Goal: Information Seeking & Learning: Learn about a topic

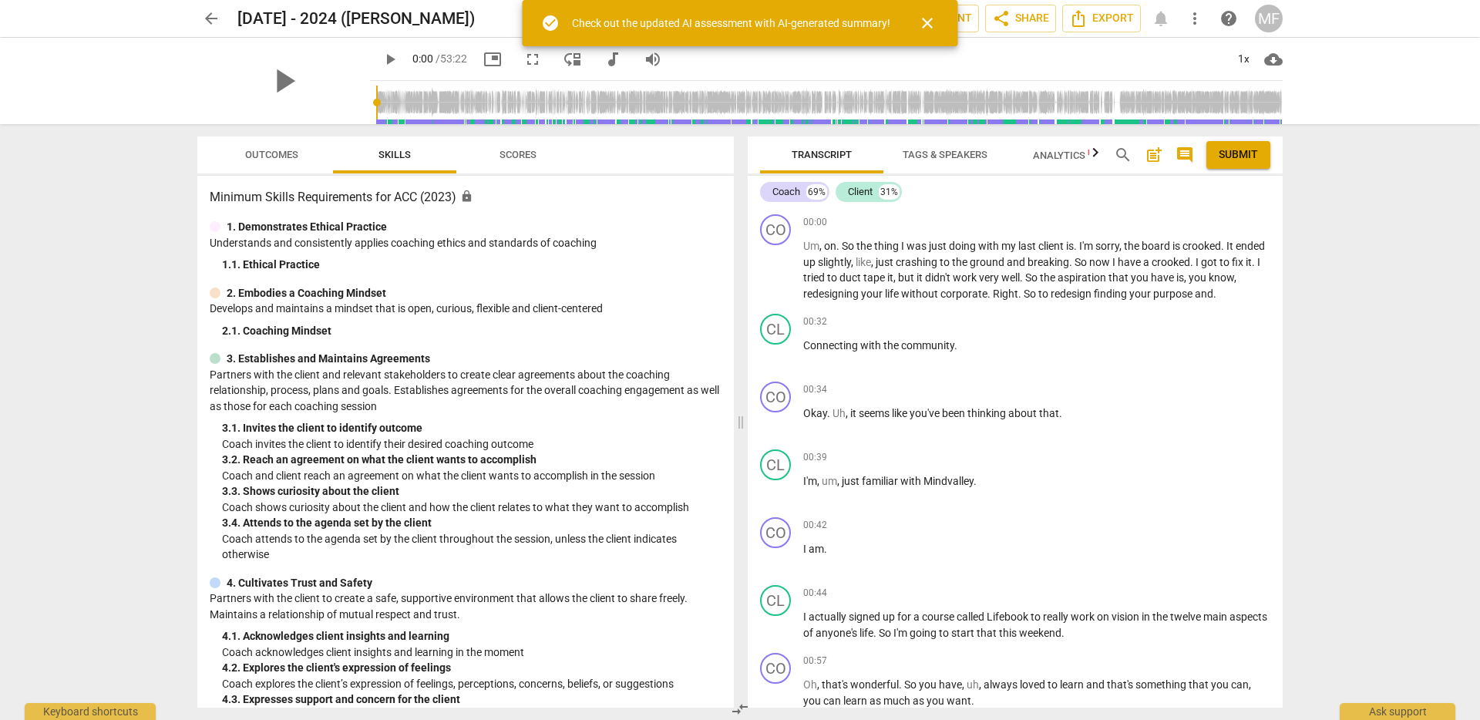
click at [210, 15] on span "arrow_back" at bounding box center [211, 18] width 18 height 18
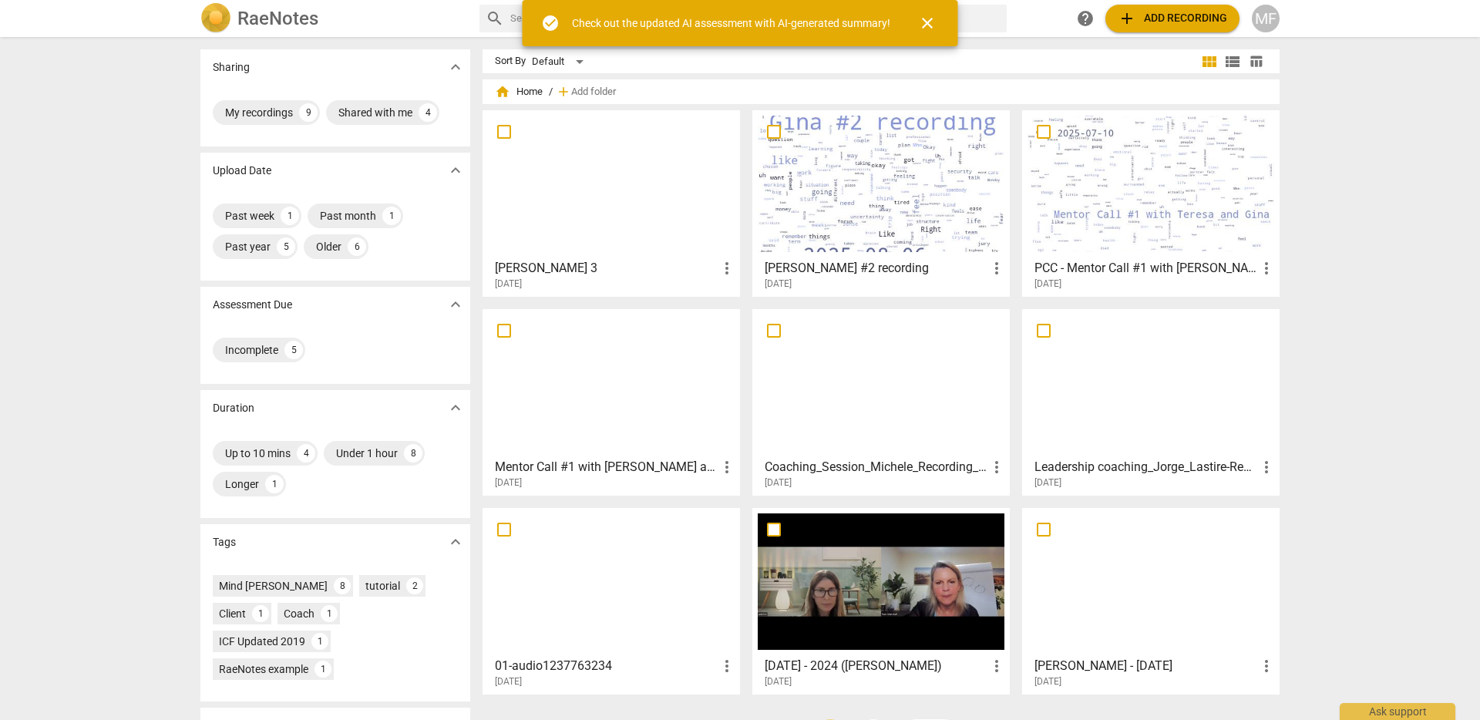
click at [543, 150] on div at bounding box center [611, 184] width 247 height 136
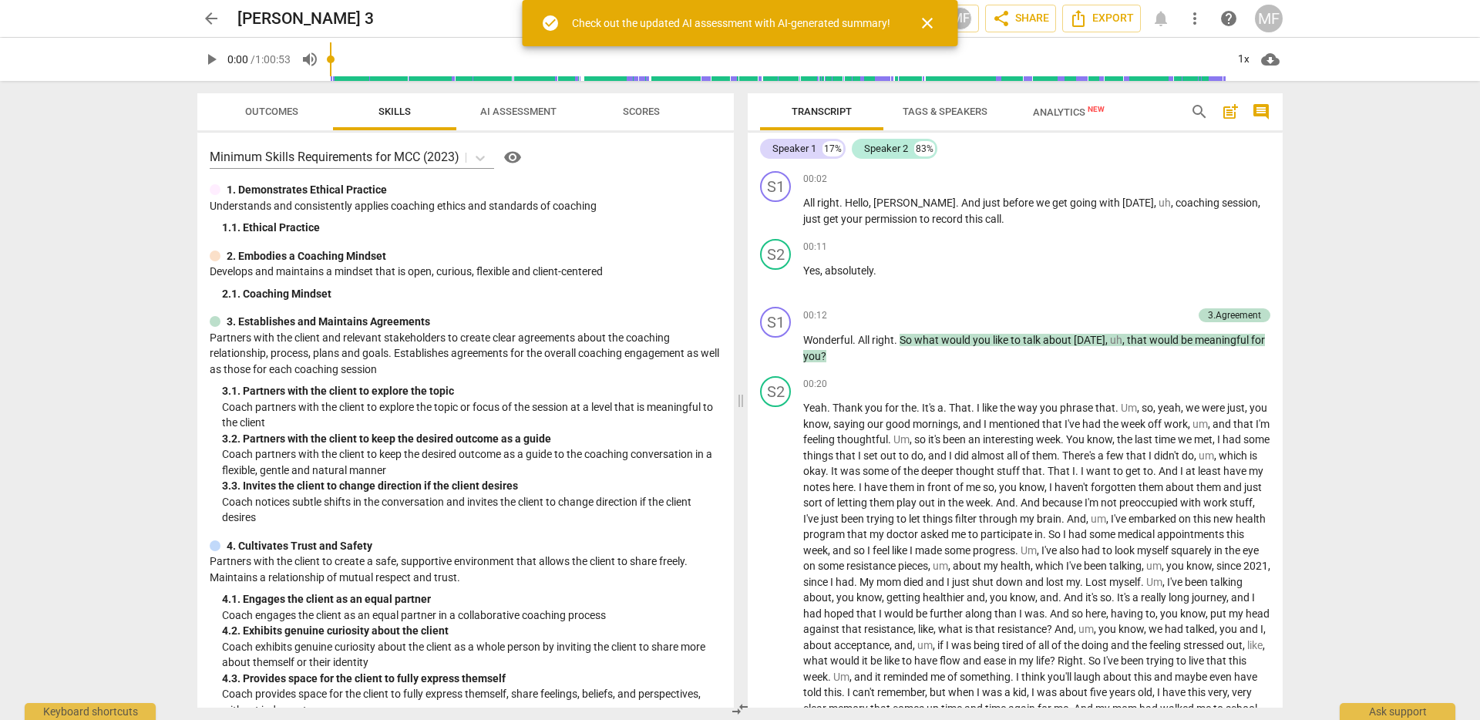
click at [933, 25] on span "close" at bounding box center [927, 23] width 18 height 18
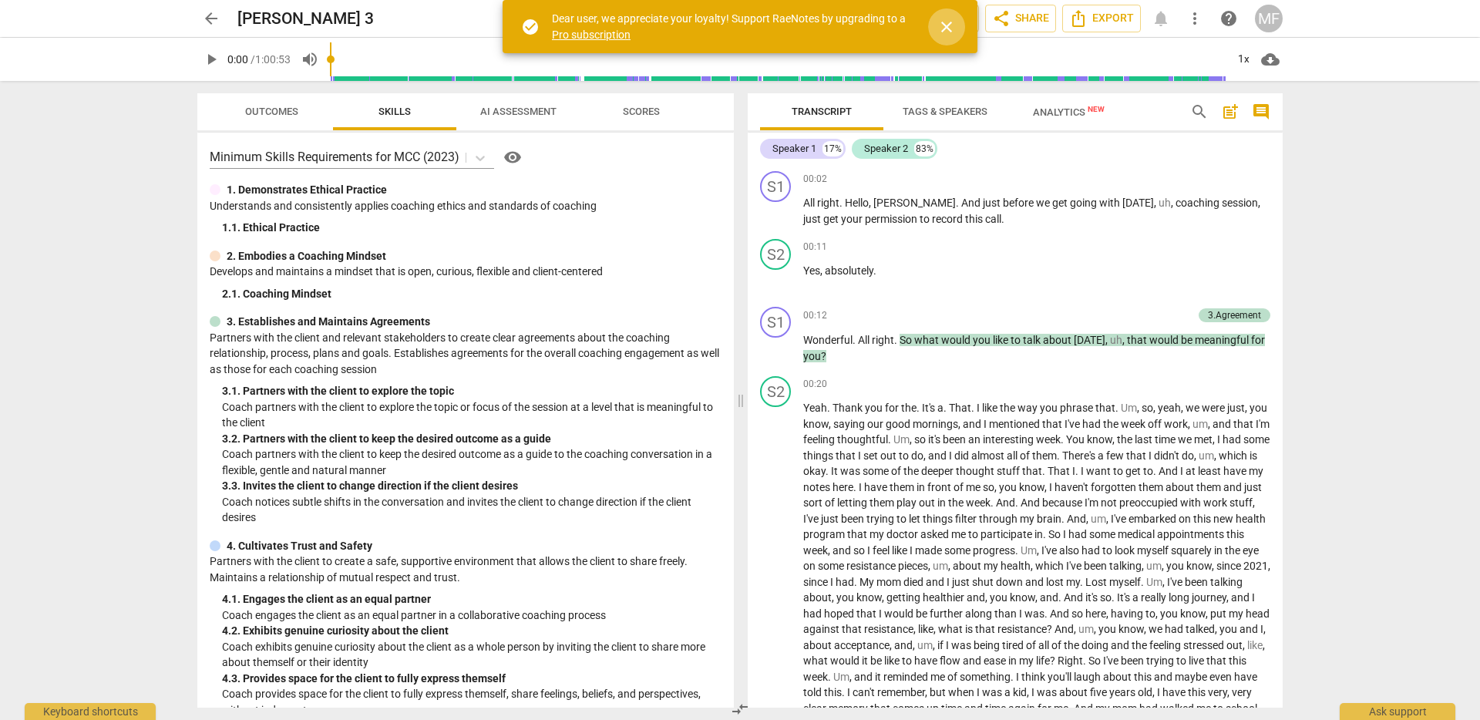
click at [933, 25] on span "close" at bounding box center [946, 27] width 37 height 18
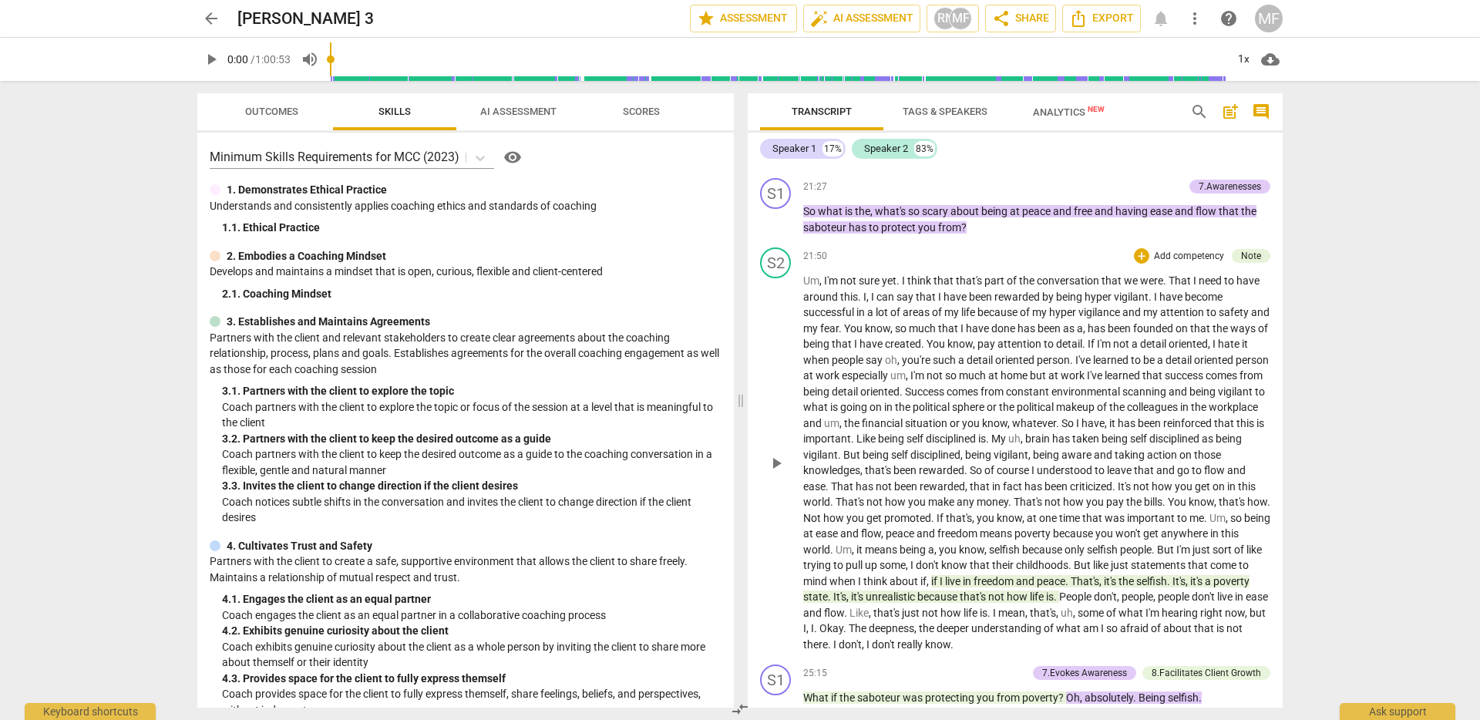
scroll to position [4354, 0]
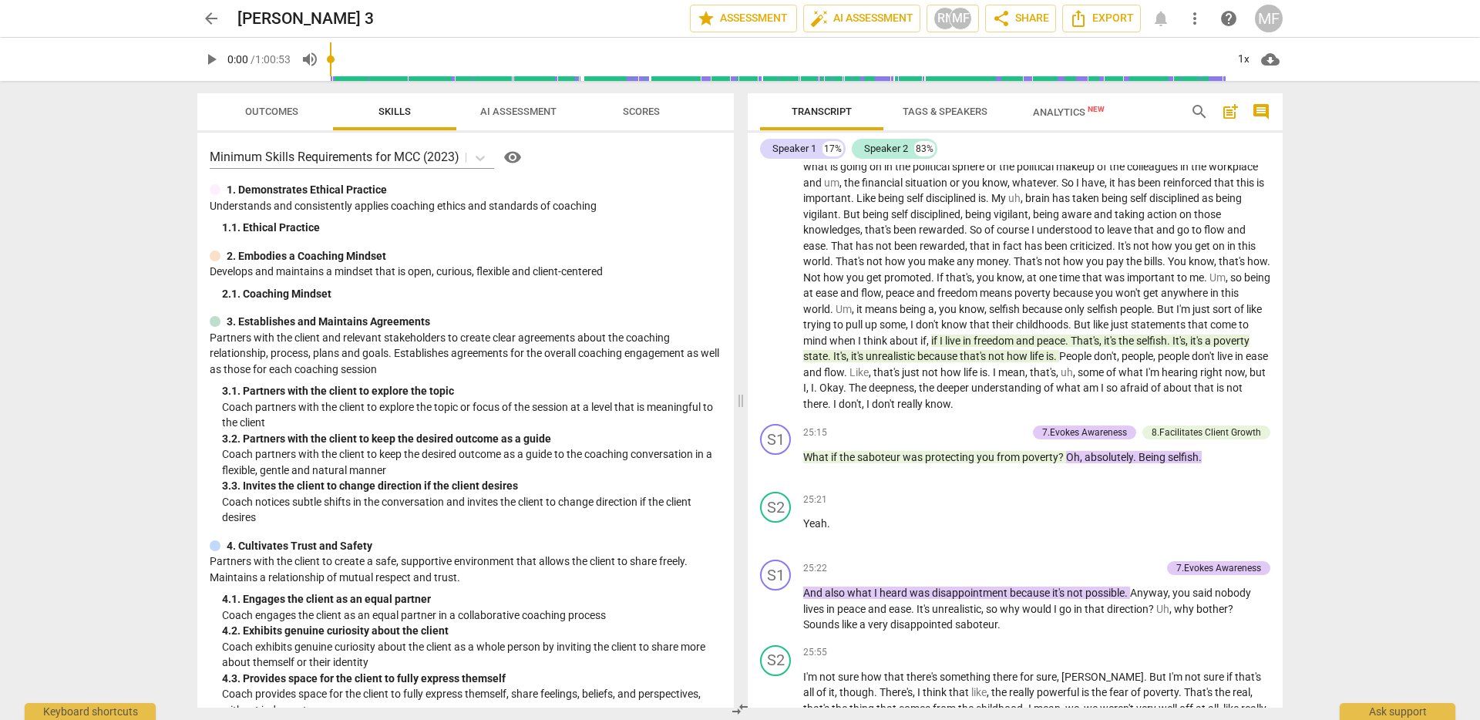
click at [258, 107] on span "Outcomes" at bounding box center [271, 112] width 53 height 12
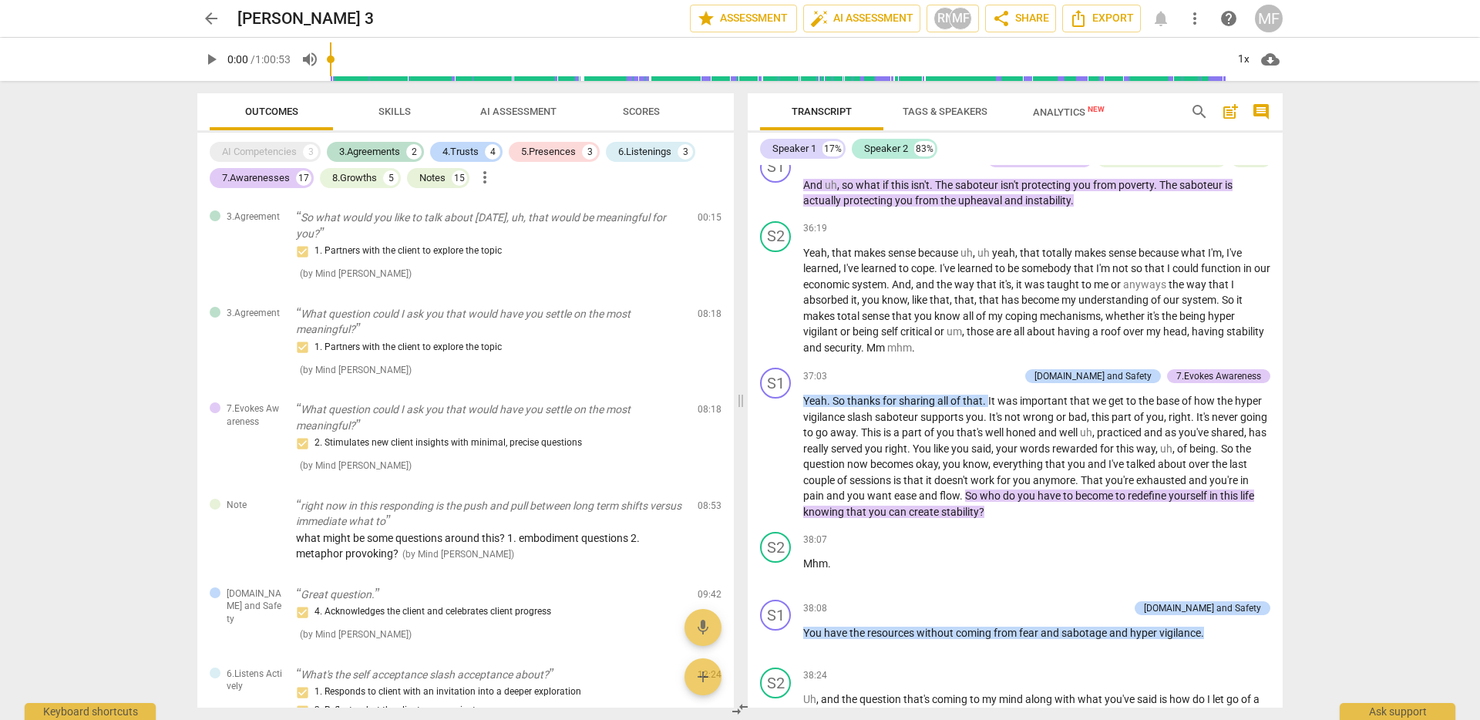
scroll to position [7091, 0]
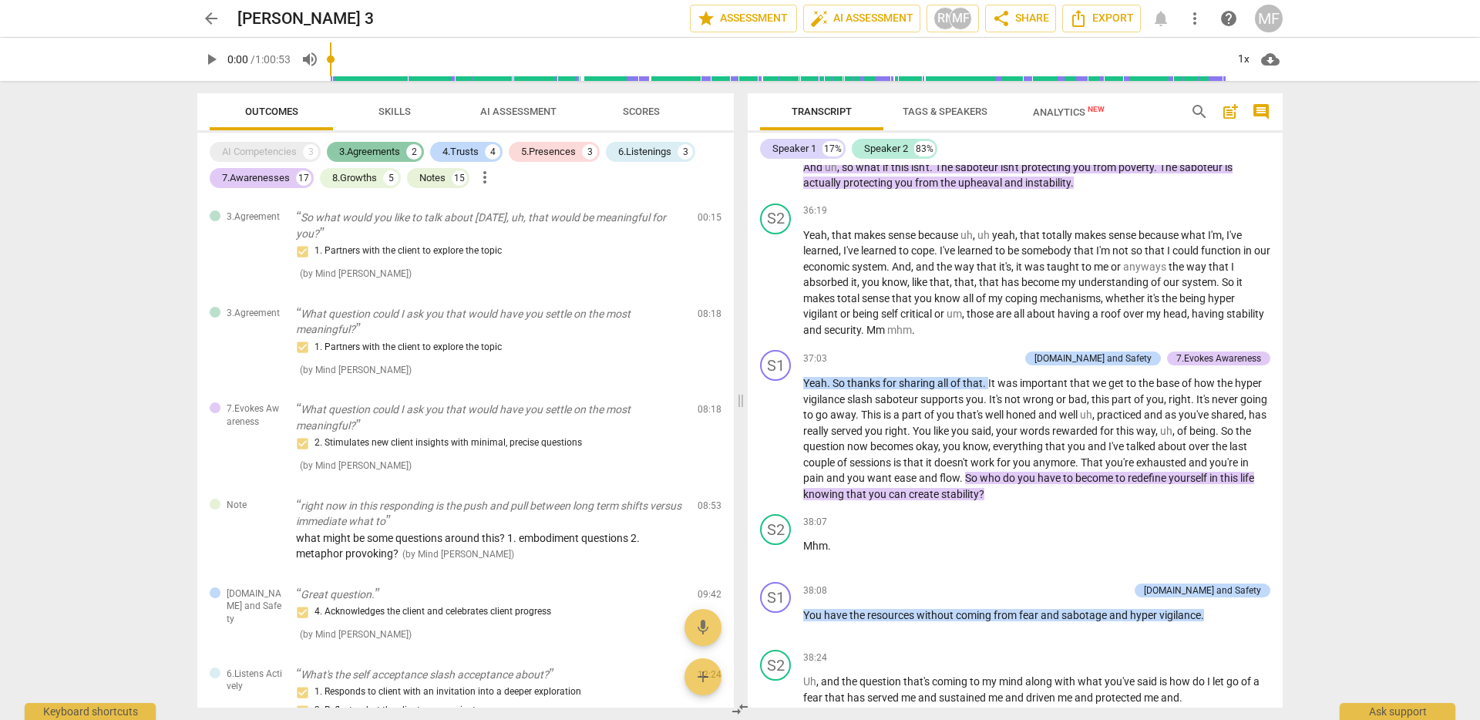
click at [286, 156] on div "AI Competencies" at bounding box center [259, 151] width 75 height 15
click at [259, 155] on div "AI Competencies" at bounding box center [259, 151] width 75 height 15
click at [365, 156] on div "3.Agreements" at bounding box center [369, 151] width 61 height 15
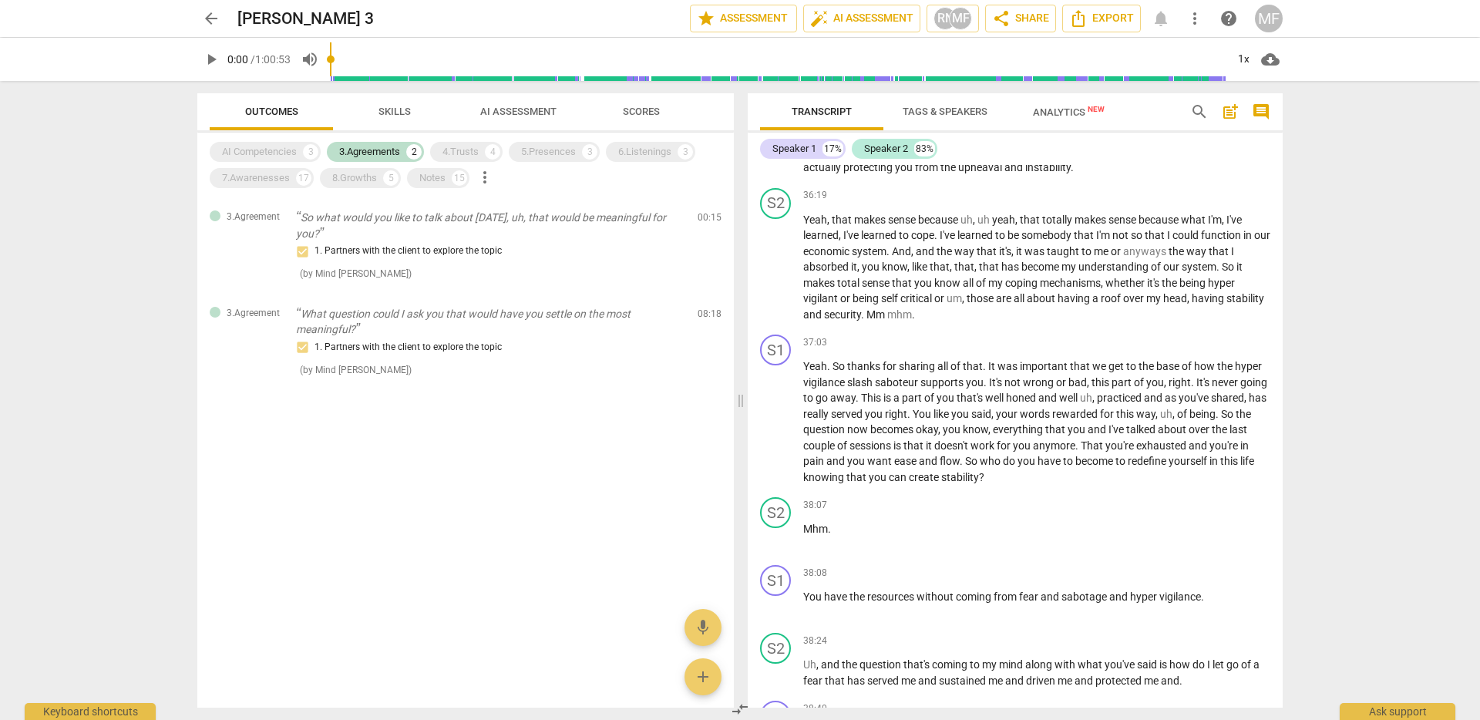
scroll to position [7078, 0]
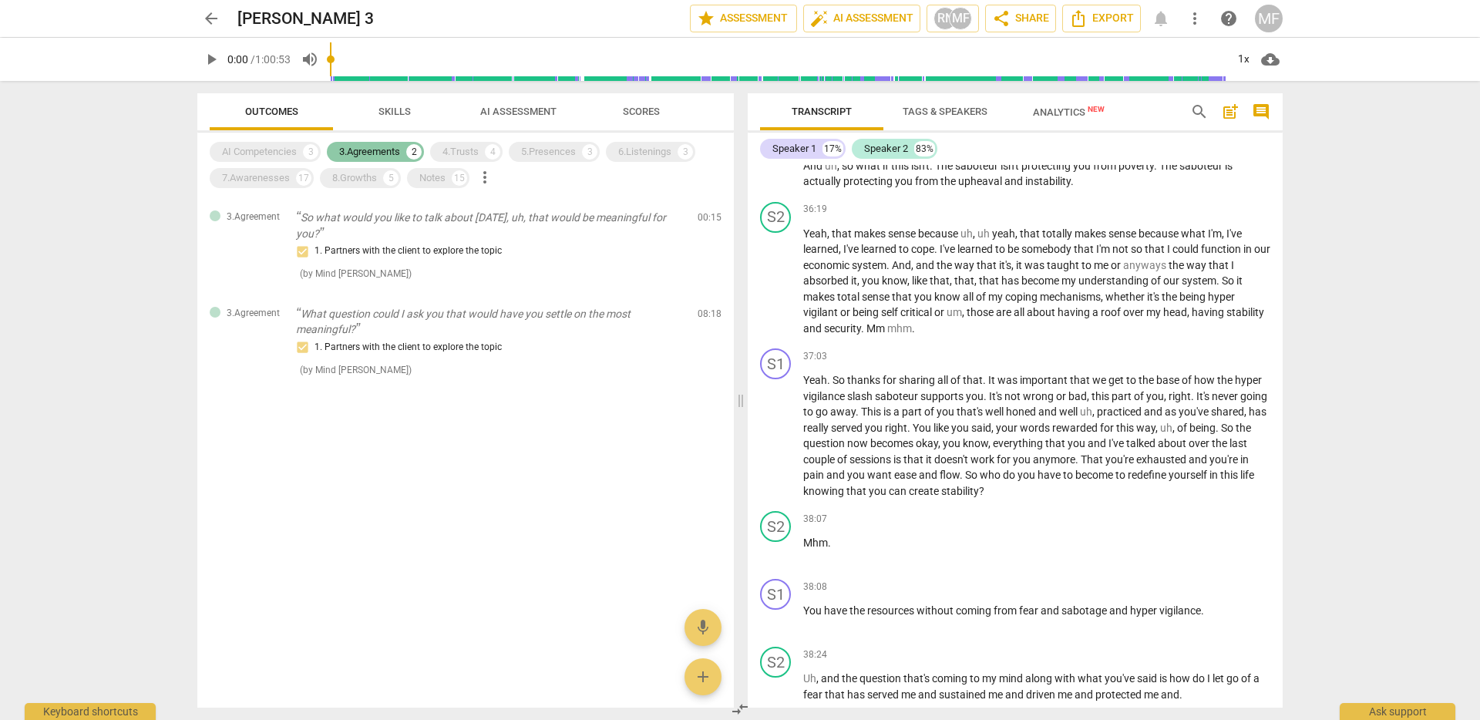
click at [387, 156] on div "3.Agreements" at bounding box center [369, 151] width 61 height 15
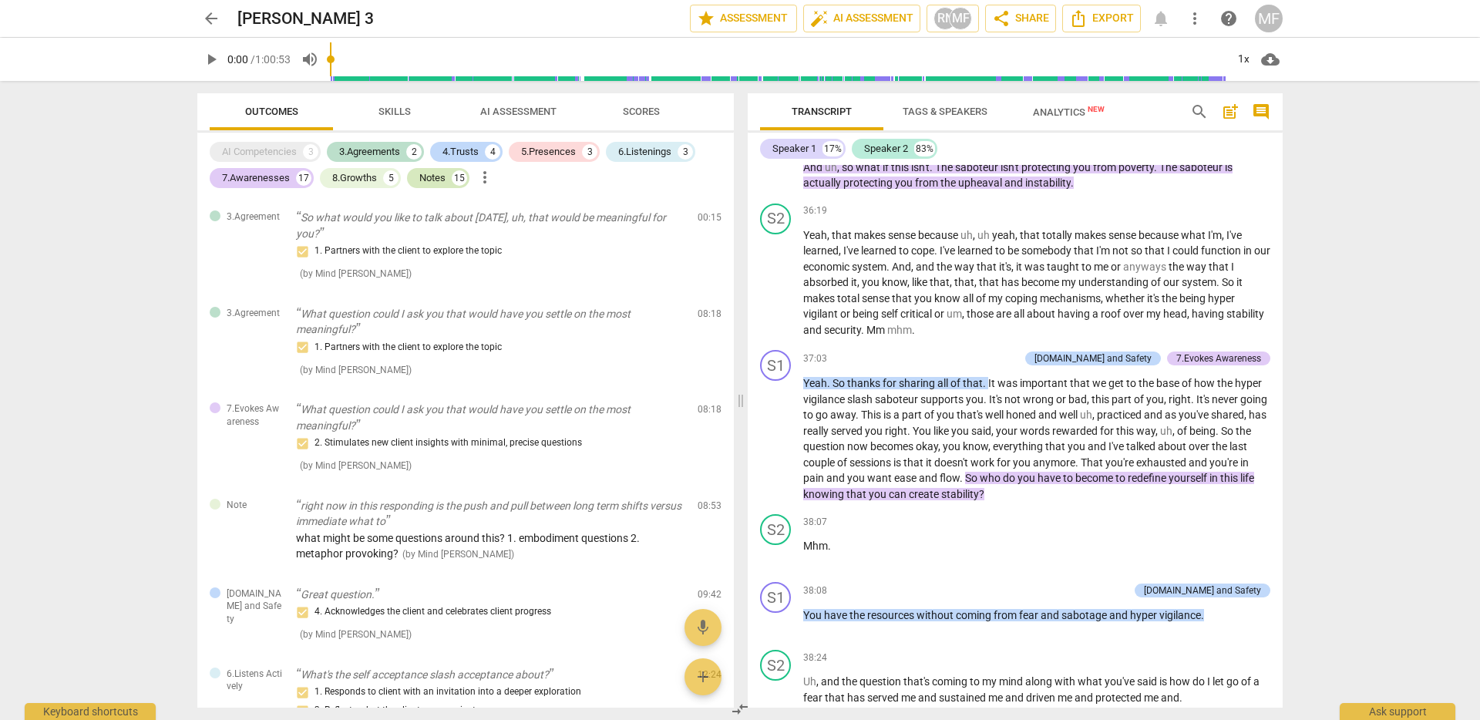
click at [435, 179] on div "Notes" at bounding box center [432, 177] width 26 height 15
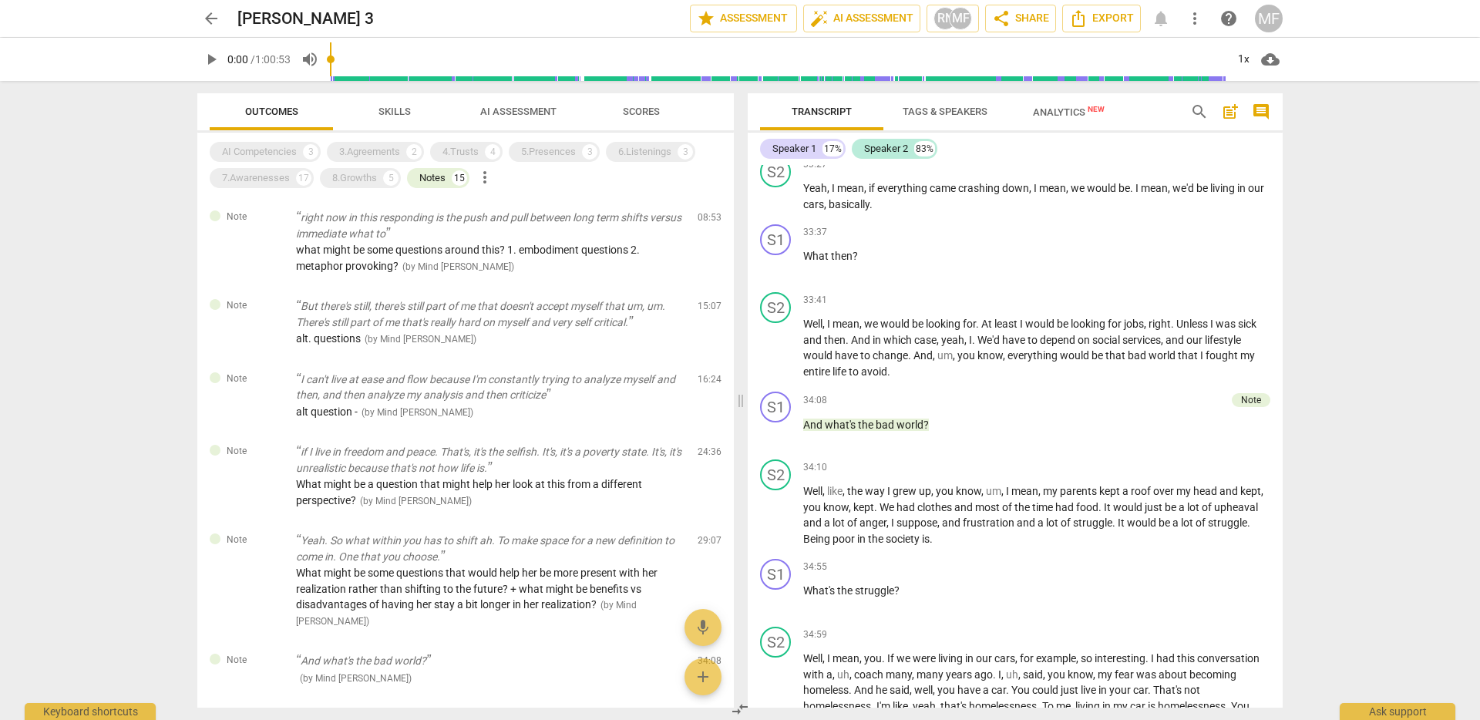
scroll to position [6182, 0]
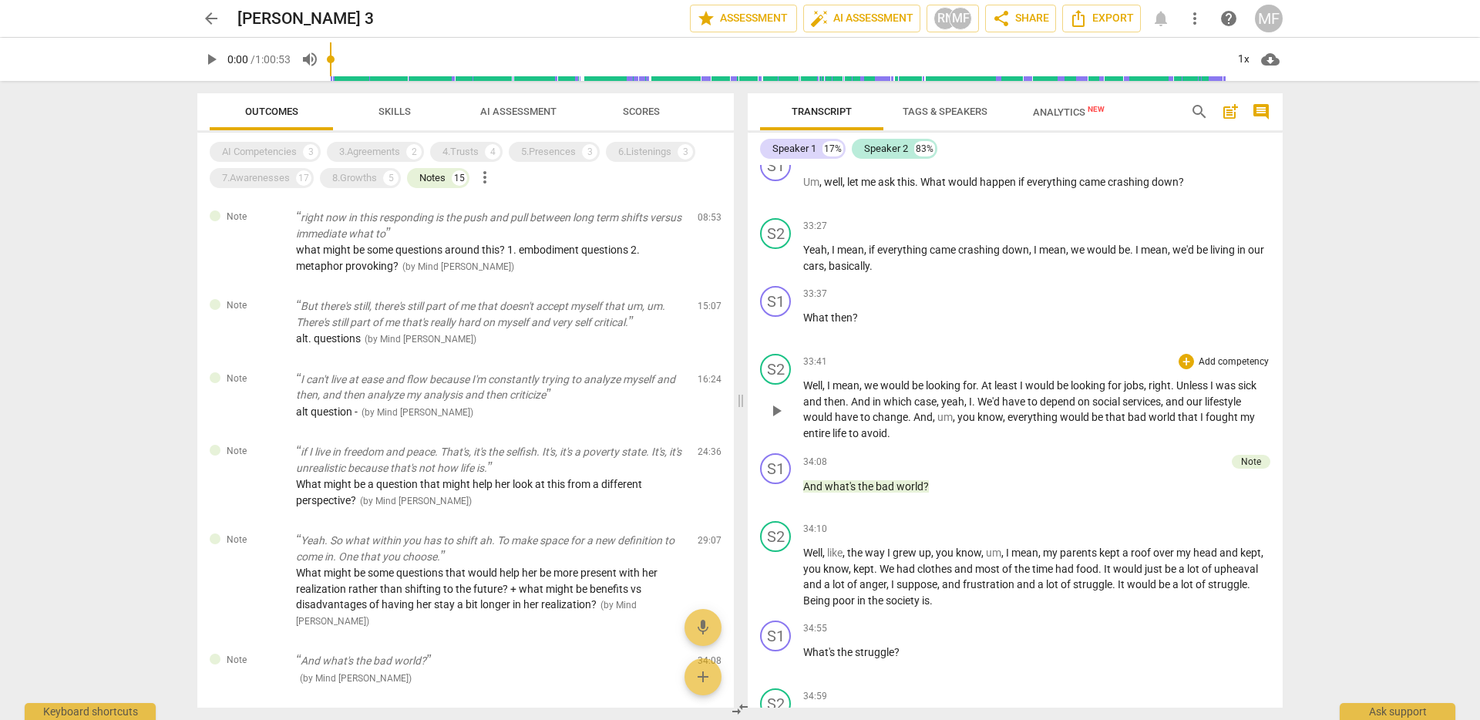
click at [812, 392] on span "Well" at bounding box center [812, 385] width 19 height 12
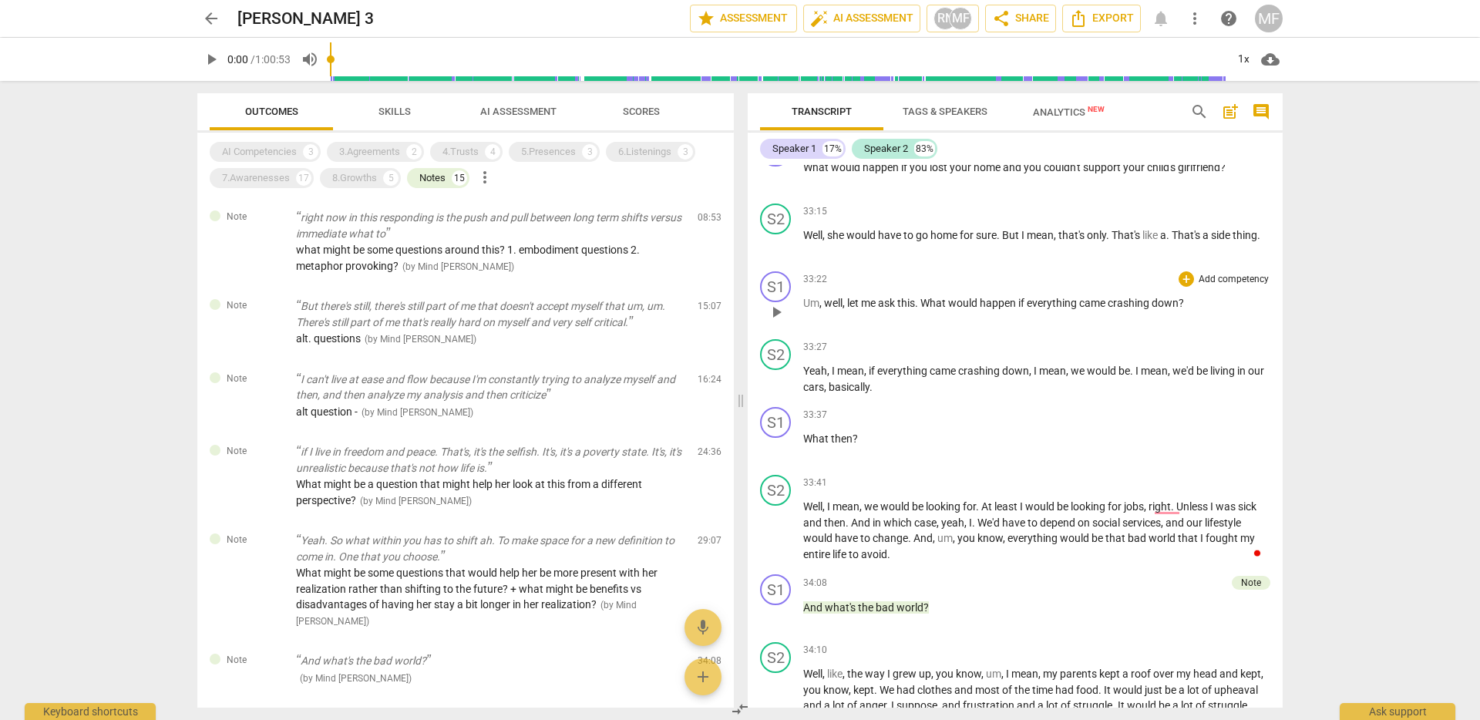
scroll to position [6043, 0]
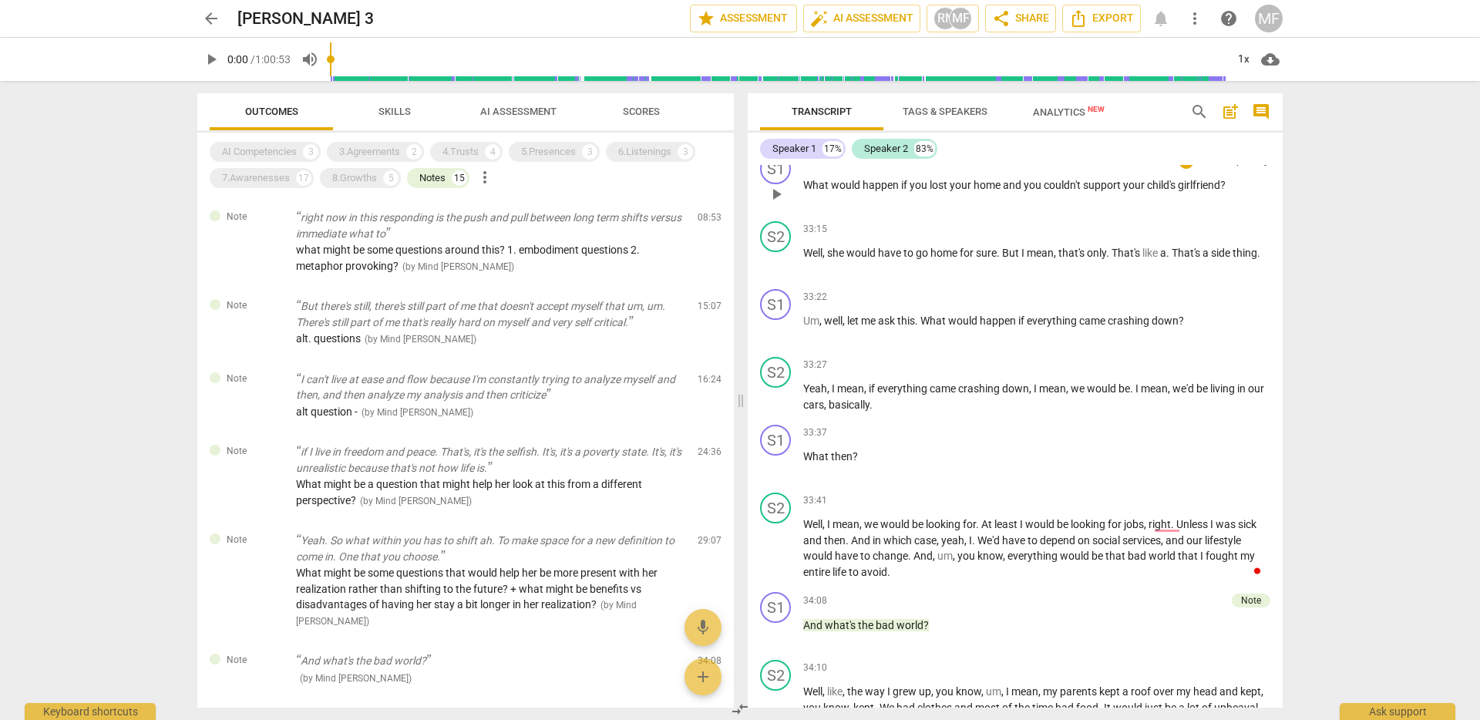
click at [812, 191] on span "What" at bounding box center [817, 185] width 28 height 12
click at [817, 191] on span "What" at bounding box center [817, 185] width 28 height 12
click at [768, 203] on span "play_arrow" at bounding box center [776, 194] width 18 height 18
click at [775, 203] on span "pause" at bounding box center [776, 194] width 18 height 18
click at [775, 203] on span "play_arrow" at bounding box center [776, 194] width 18 height 18
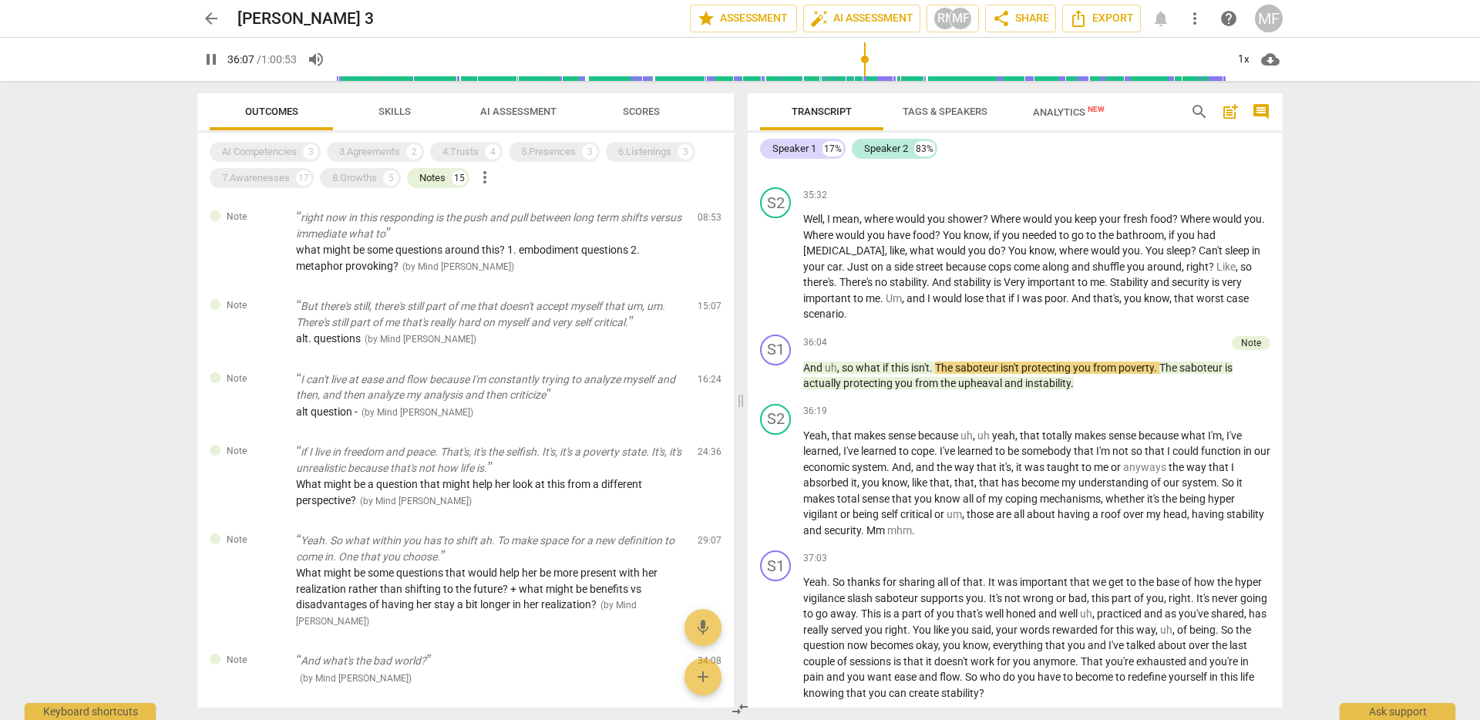
scroll to position [6883, 0]
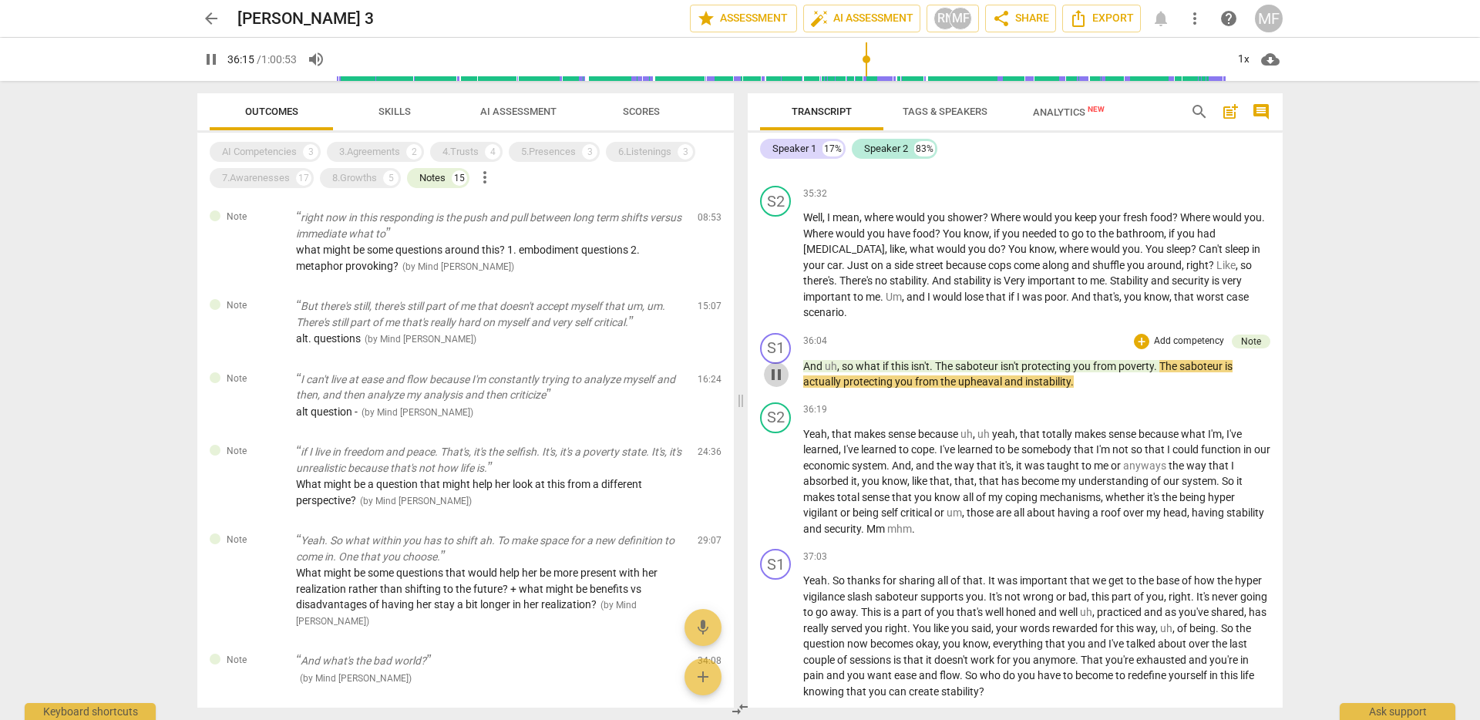
click at [781, 384] on span "pause" at bounding box center [776, 374] width 18 height 18
click at [882, 388] on span "protecting" at bounding box center [869, 381] width 52 height 12
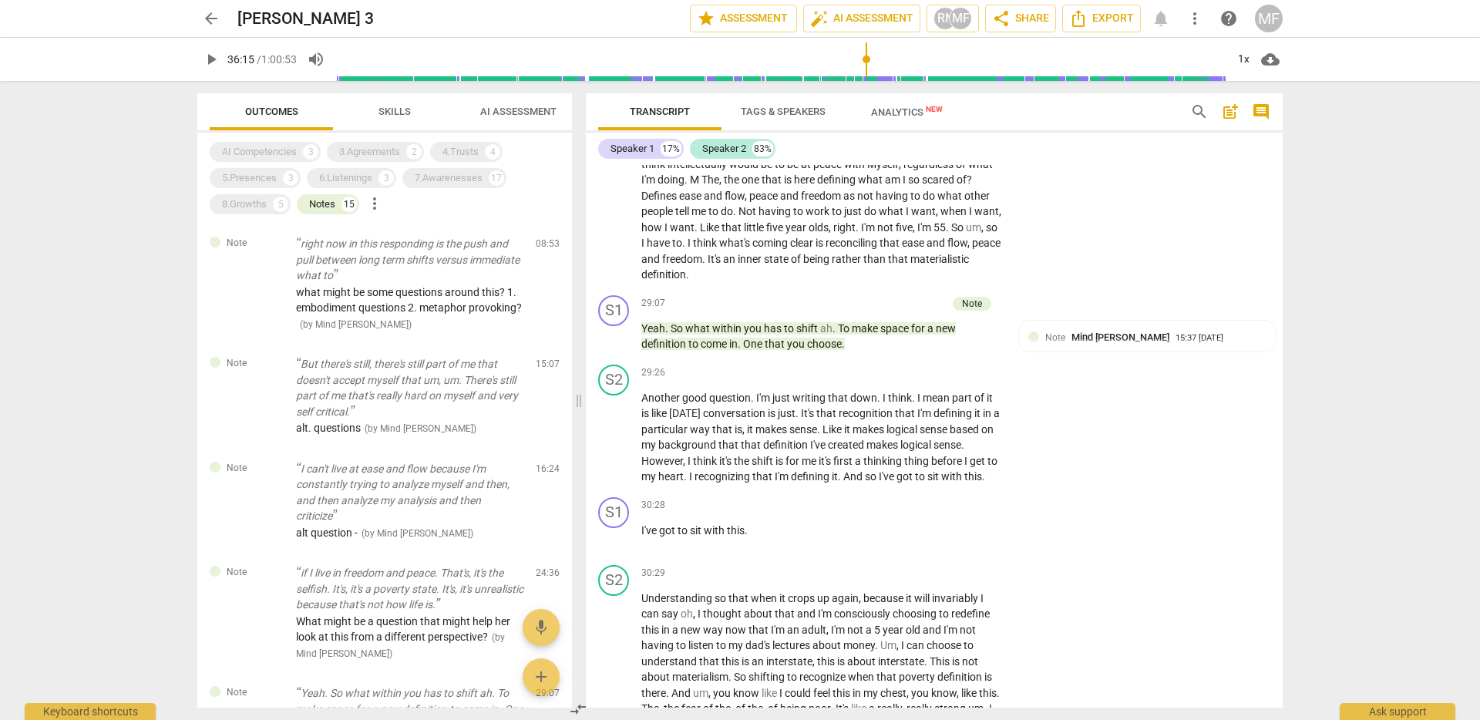
scroll to position [8120, 0]
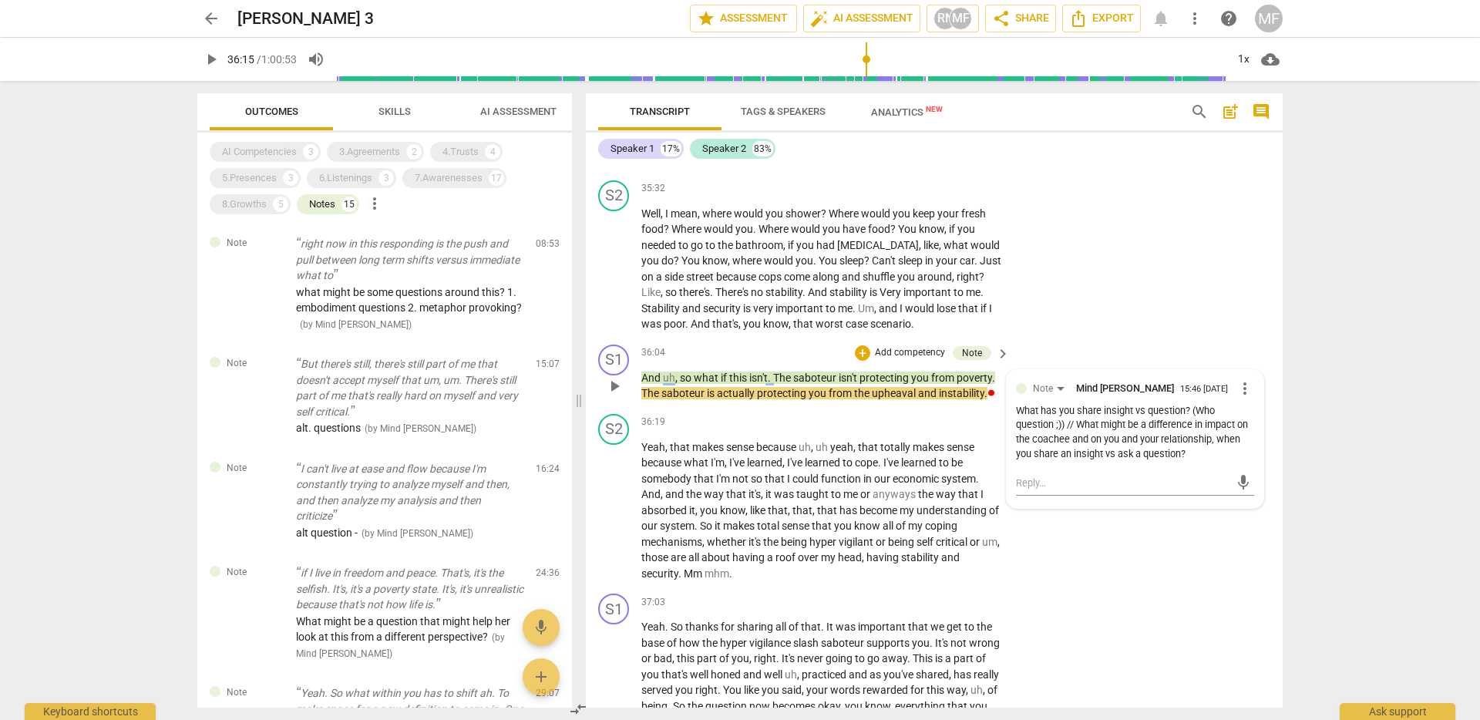
click at [830, 384] on span "saboteur" at bounding box center [815, 377] width 45 height 12
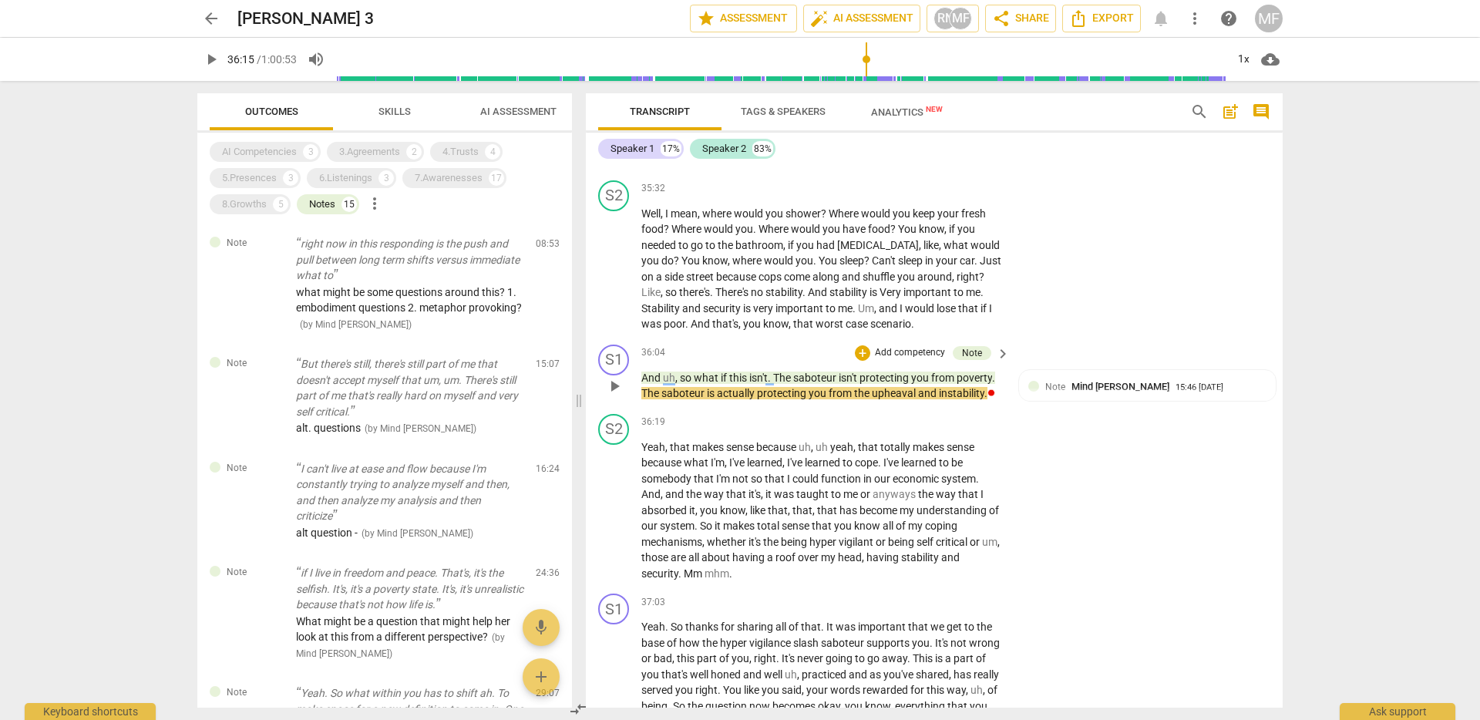
click at [845, 399] on span "from" at bounding box center [841, 393] width 25 height 12
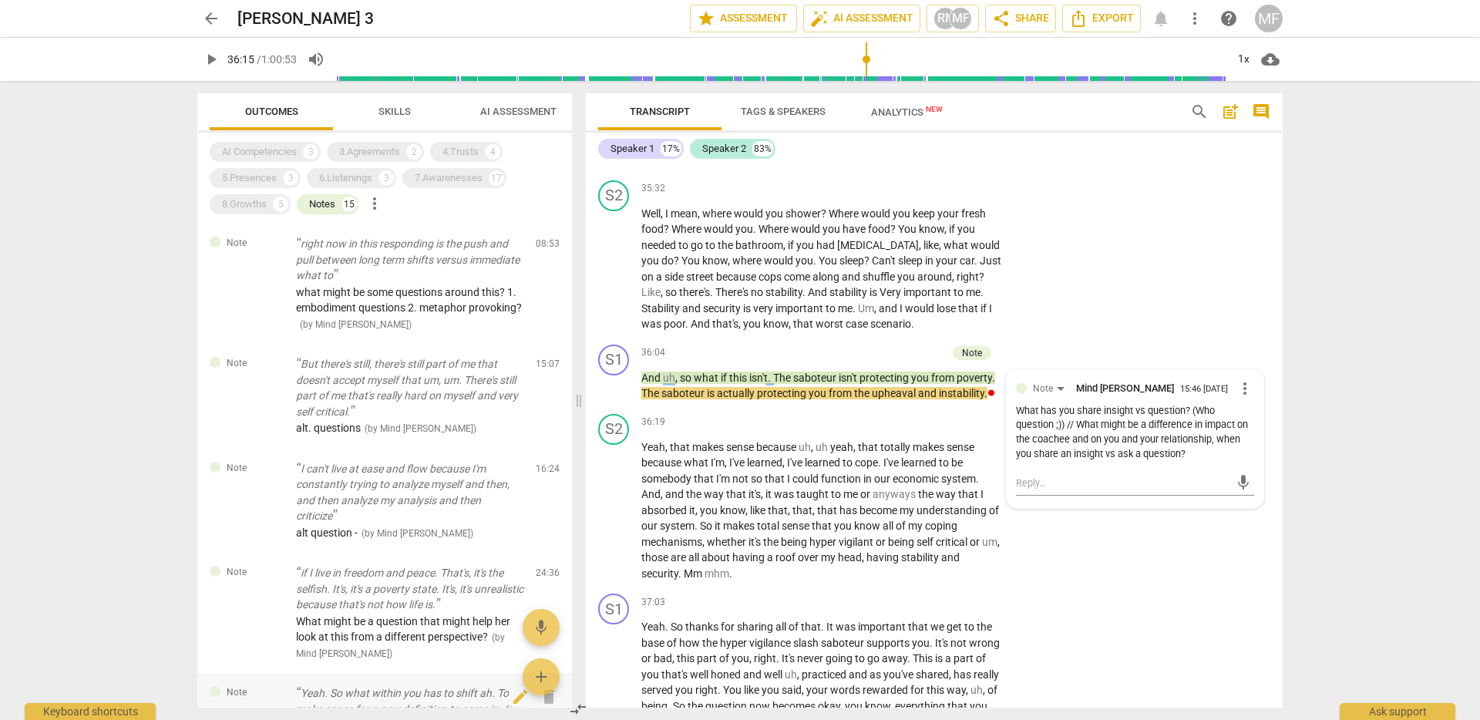
type input "2175"
